Goal: Book appointment/travel/reservation

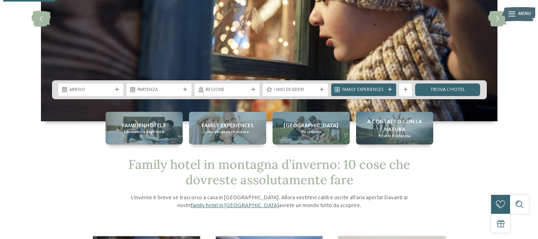
scroll to position [125, 0]
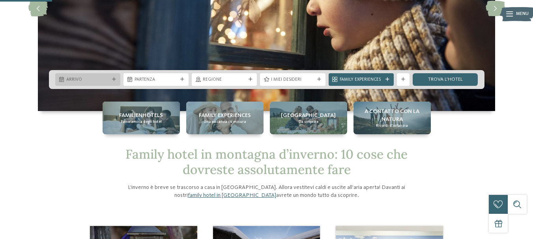
click at [107, 81] on span "Arrivo" at bounding box center [87, 80] width 43 height 6
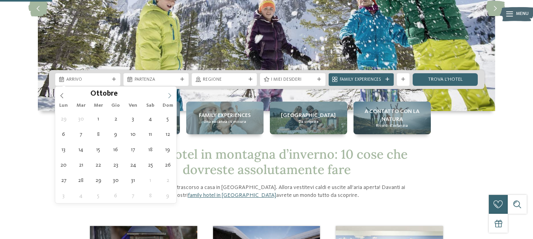
click at [172, 95] on icon at bounding box center [170, 96] width 6 height 6
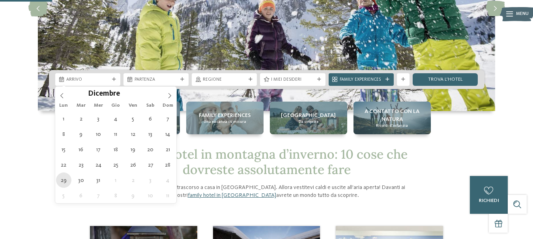
type div "[DATE]"
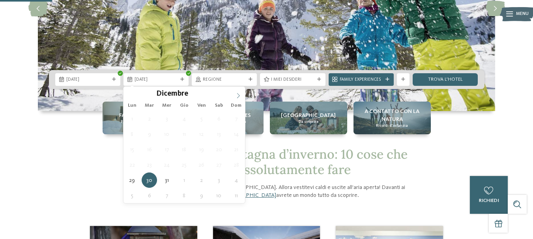
type input "****"
click at [235, 91] on span at bounding box center [237, 93] width 13 height 13
type div "[DATE]"
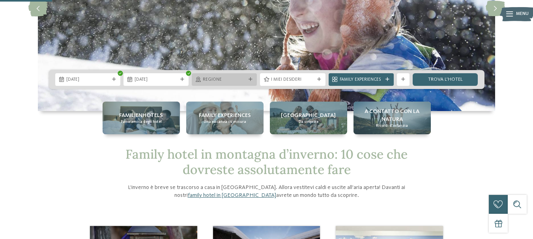
click at [252, 76] on div "Regione" at bounding box center [224, 79] width 65 height 13
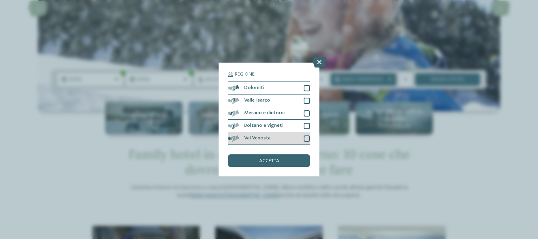
click at [305, 136] on div at bounding box center [307, 139] width 6 height 6
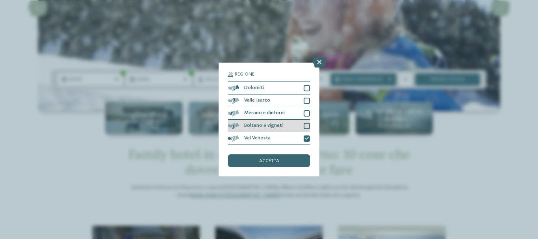
click at [307, 125] on div at bounding box center [307, 126] width 6 height 6
click at [309, 115] on div at bounding box center [307, 113] width 6 height 6
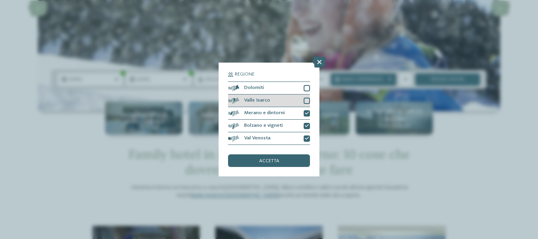
click at [308, 99] on div at bounding box center [307, 101] width 6 height 6
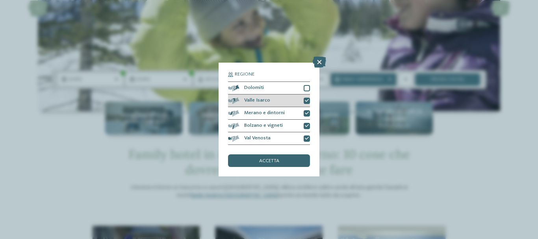
click at [308, 90] on div at bounding box center [307, 88] width 6 height 6
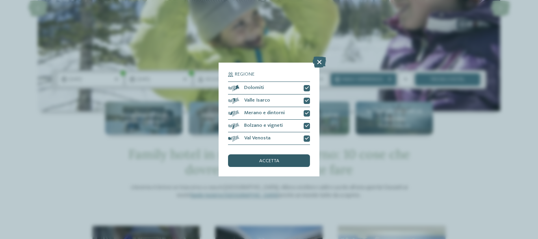
click at [284, 160] on div "accetta" at bounding box center [269, 161] width 82 height 13
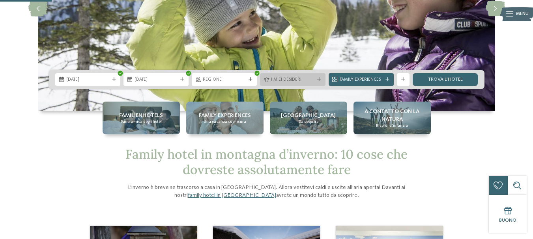
click at [317, 82] on div "I miei desideri" at bounding box center [292, 79] width 65 height 13
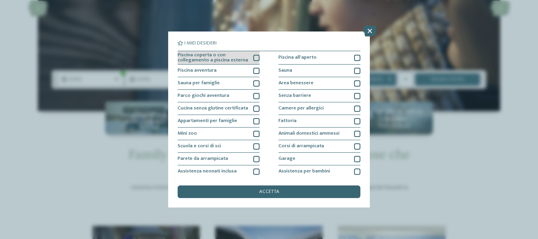
click at [254, 56] on div at bounding box center [256, 58] width 6 height 6
click at [253, 69] on div at bounding box center [256, 71] width 6 height 6
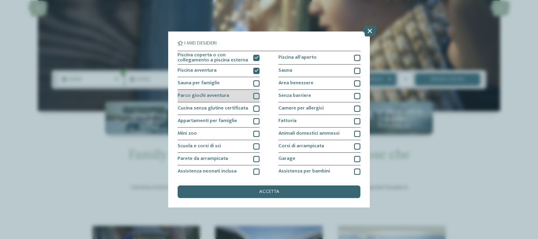
click at [254, 96] on div at bounding box center [256, 96] width 6 height 6
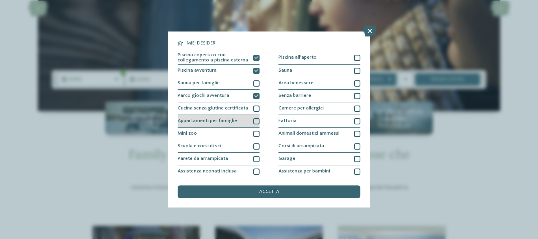
click at [256, 120] on div at bounding box center [256, 121] width 6 height 6
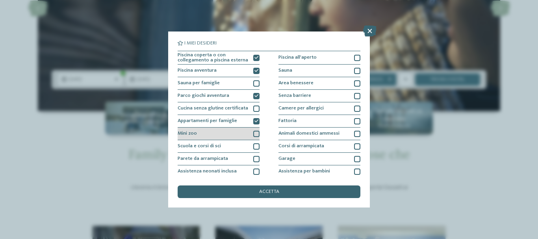
click at [256, 132] on div at bounding box center [256, 134] width 6 height 6
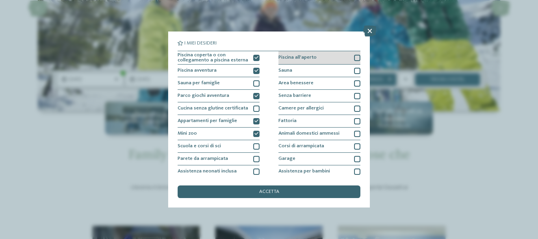
click at [354, 57] on div at bounding box center [357, 58] width 6 height 6
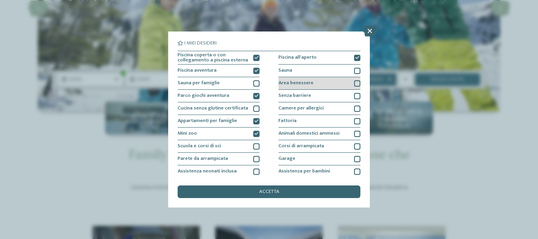
click at [354, 81] on div at bounding box center [357, 83] width 6 height 6
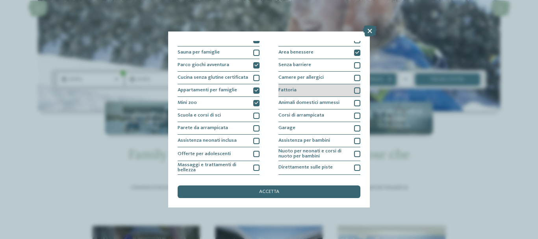
scroll to position [39, 0]
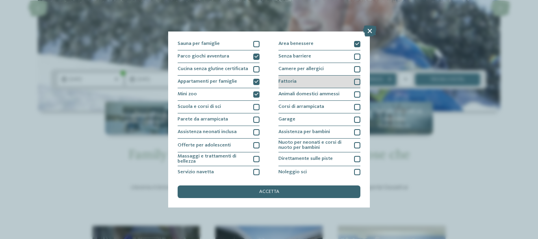
click at [354, 82] on div at bounding box center [357, 82] width 6 height 6
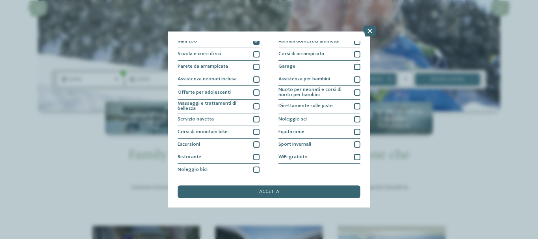
scroll to position [93, 0]
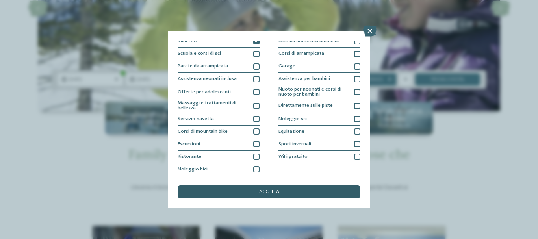
click at [276, 191] on span "accetta" at bounding box center [269, 192] width 20 height 5
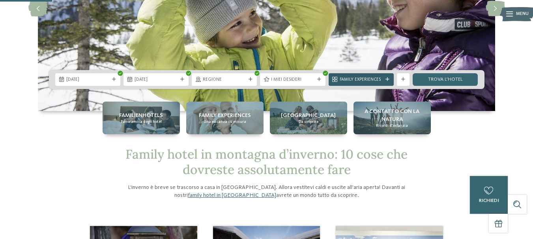
click at [387, 80] on icon at bounding box center [387, 80] width 4 height 4
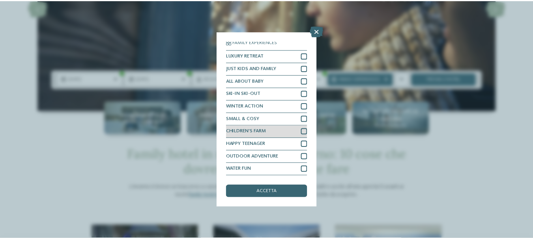
scroll to position [0, 0]
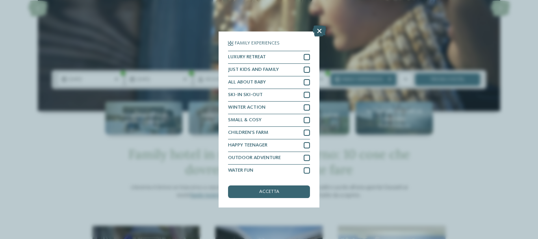
click at [324, 30] on icon at bounding box center [319, 31] width 13 height 11
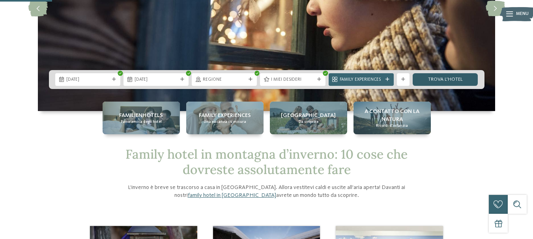
click at [451, 76] on link "trova l’hotel" at bounding box center [444, 79] width 65 height 13
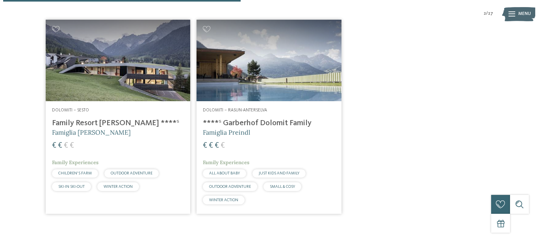
scroll to position [274, 0]
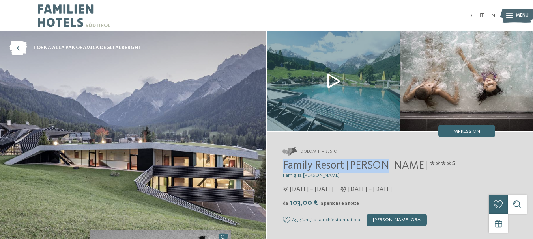
drag, startPoint x: 281, startPoint y: 167, endPoint x: 379, endPoint y: 166, distance: 98.2
click at [379, 166] on div "Dolomiti – Sesto Family Resort Rainer ****ˢ Famiglia Rainer da" at bounding box center [400, 187] width 266 height 111
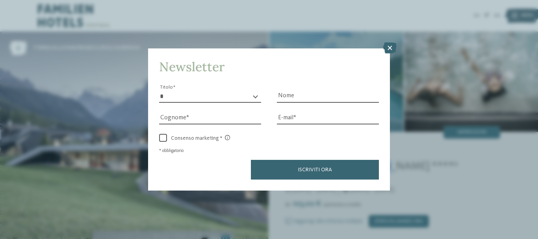
click at [390, 45] on icon at bounding box center [390, 48] width 13 height 11
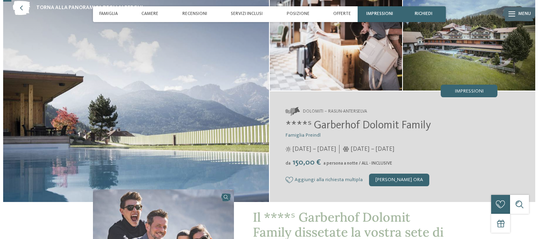
scroll to position [39, 0]
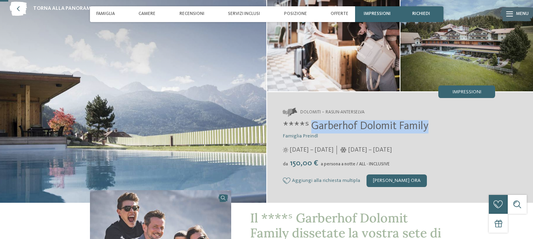
drag, startPoint x: 413, startPoint y: 127, endPoint x: 309, endPoint y: 124, distance: 103.7
click at [309, 124] on h2 "****ˢ Garberhof Dolomit Family" at bounding box center [389, 126] width 212 height 13
